Goal: Find specific page/section: Find specific page/section

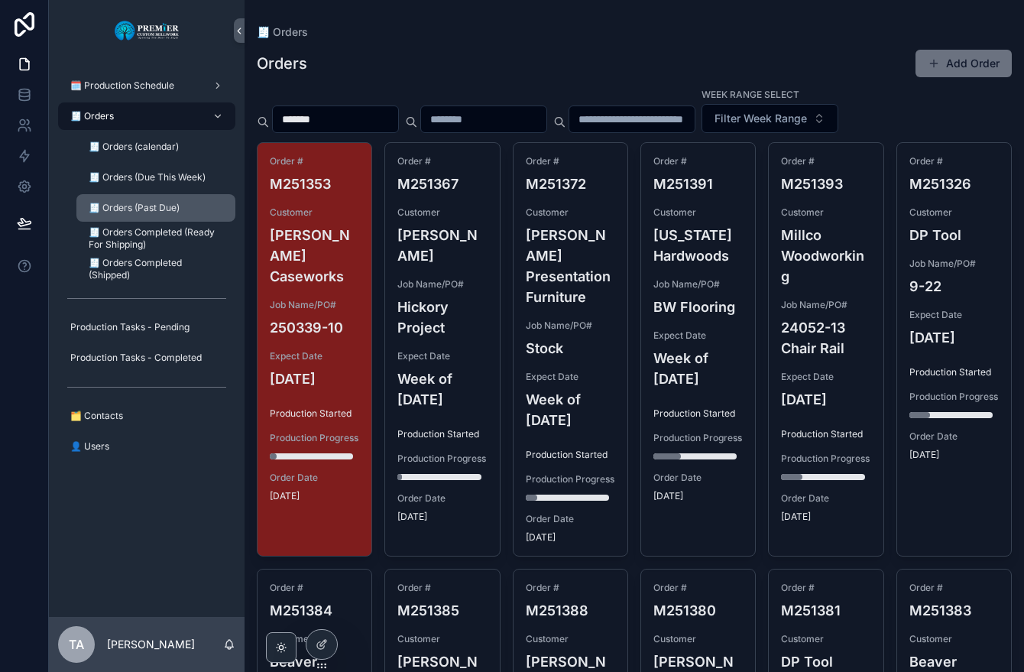
click at [109, 209] on span "🧾 Orders (Past Due)" at bounding box center [134, 208] width 91 height 12
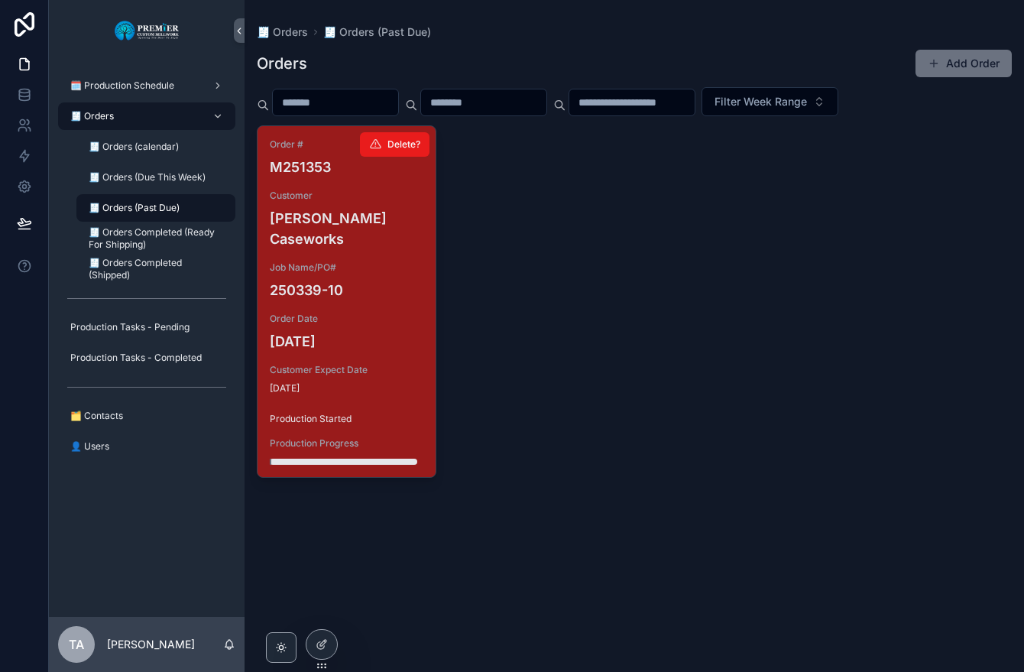
click at [357, 261] on span "Job Name/PO#" at bounding box center [347, 267] width 154 height 12
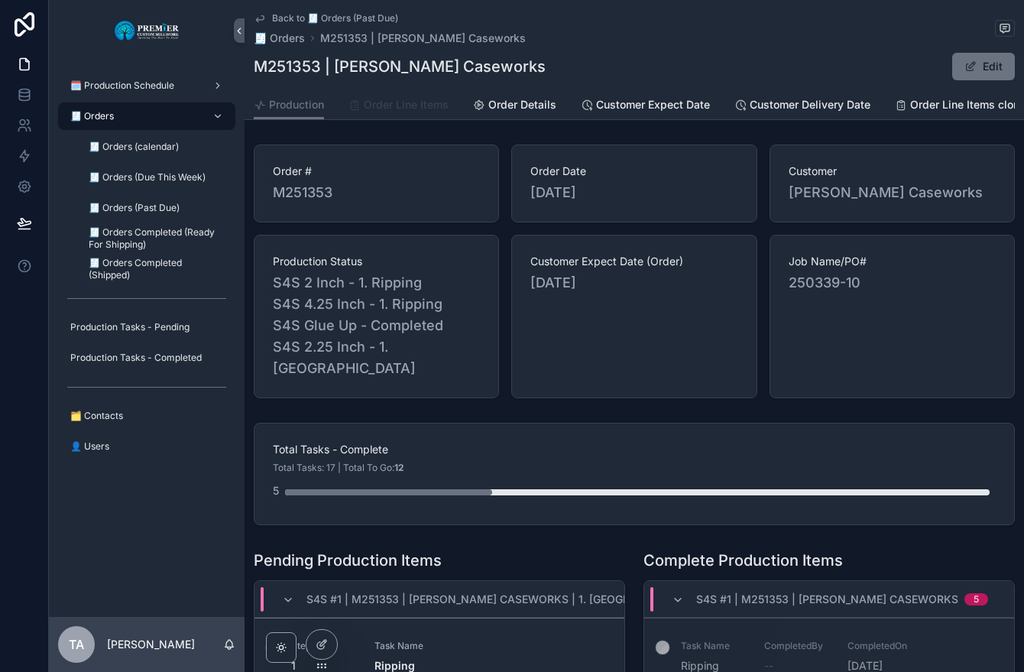
click at [387, 110] on span "Order Line Items" at bounding box center [406, 104] width 85 height 15
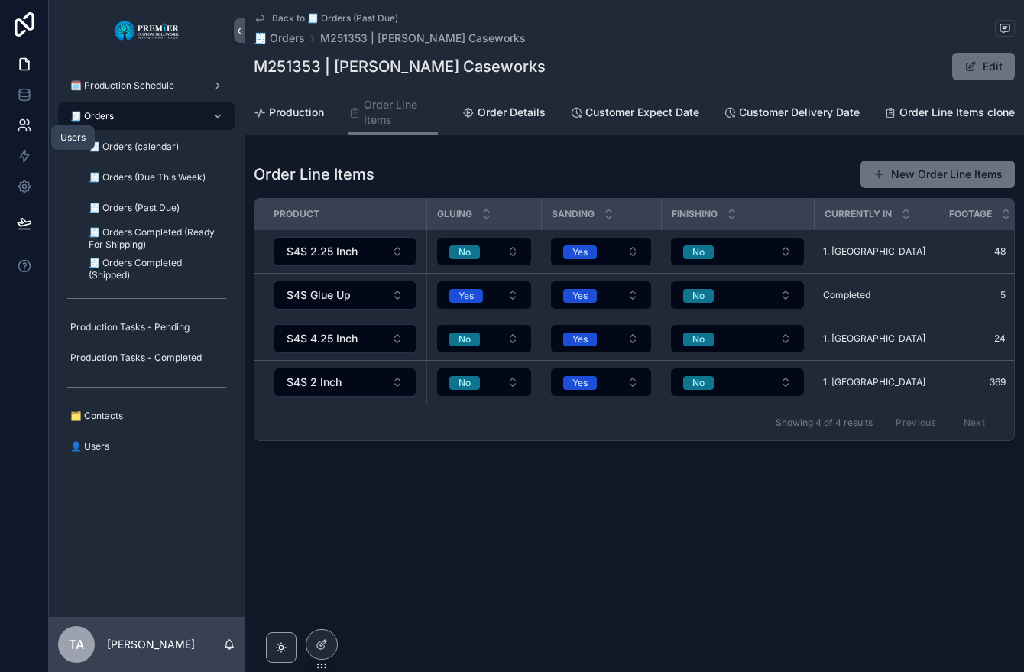
click at [28, 126] on icon at bounding box center [24, 125] width 15 height 15
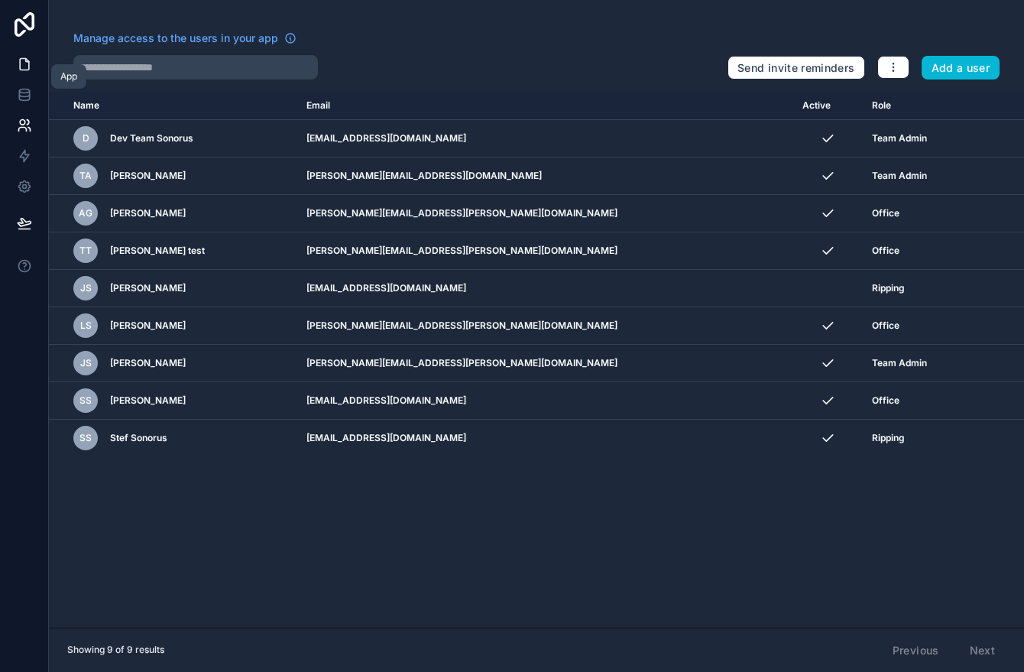
click at [22, 68] on icon at bounding box center [24, 64] width 15 height 15
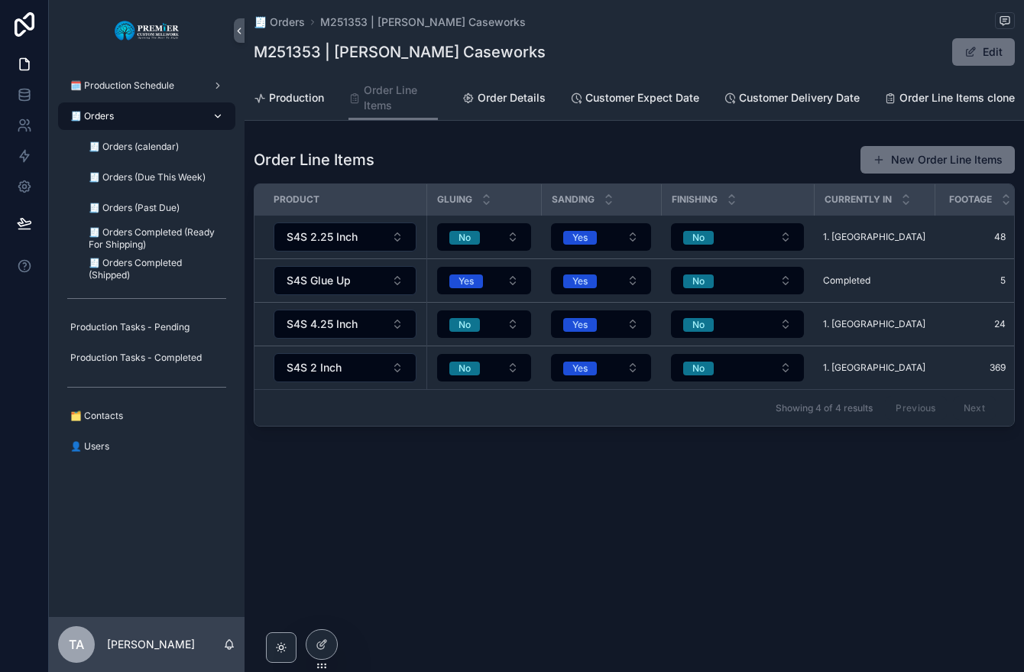
click at [172, 117] on div "🧾 Orders" at bounding box center [146, 116] width 159 height 24
